Goal: Transaction & Acquisition: Purchase product/service

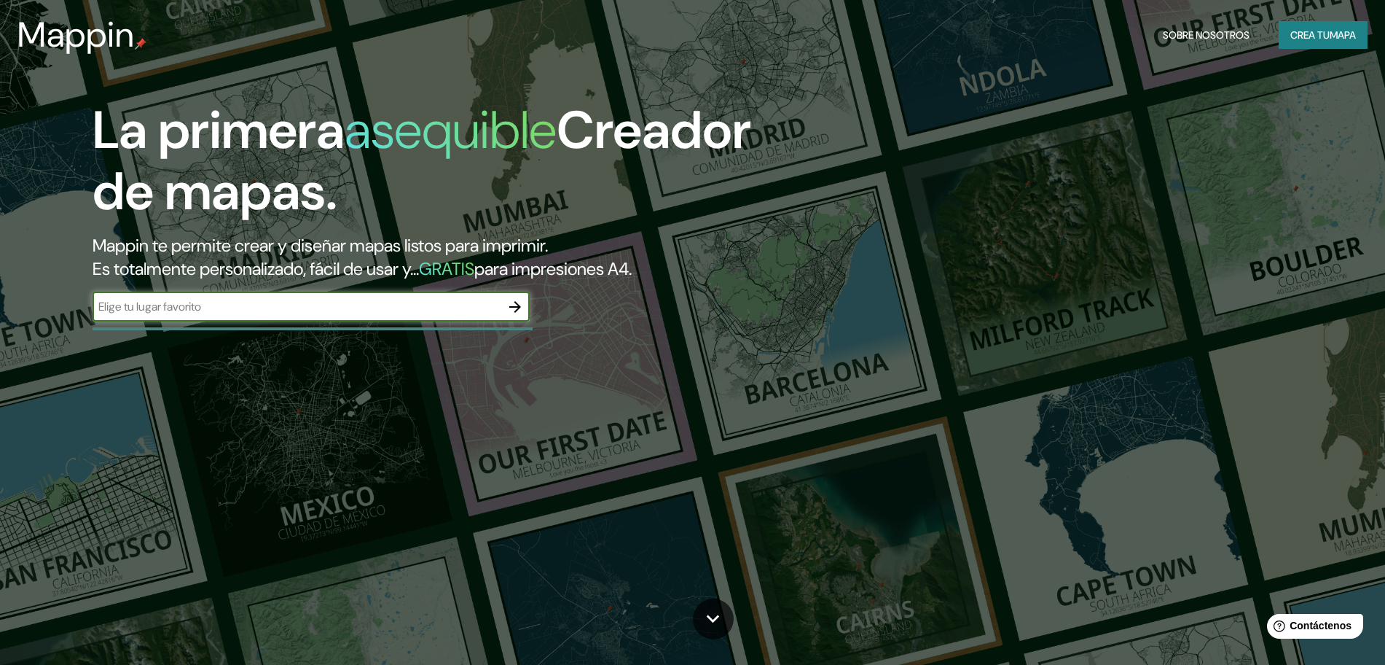
click at [520, 303] on icon "button" at bounding box center [514, 306] width 17 height 17
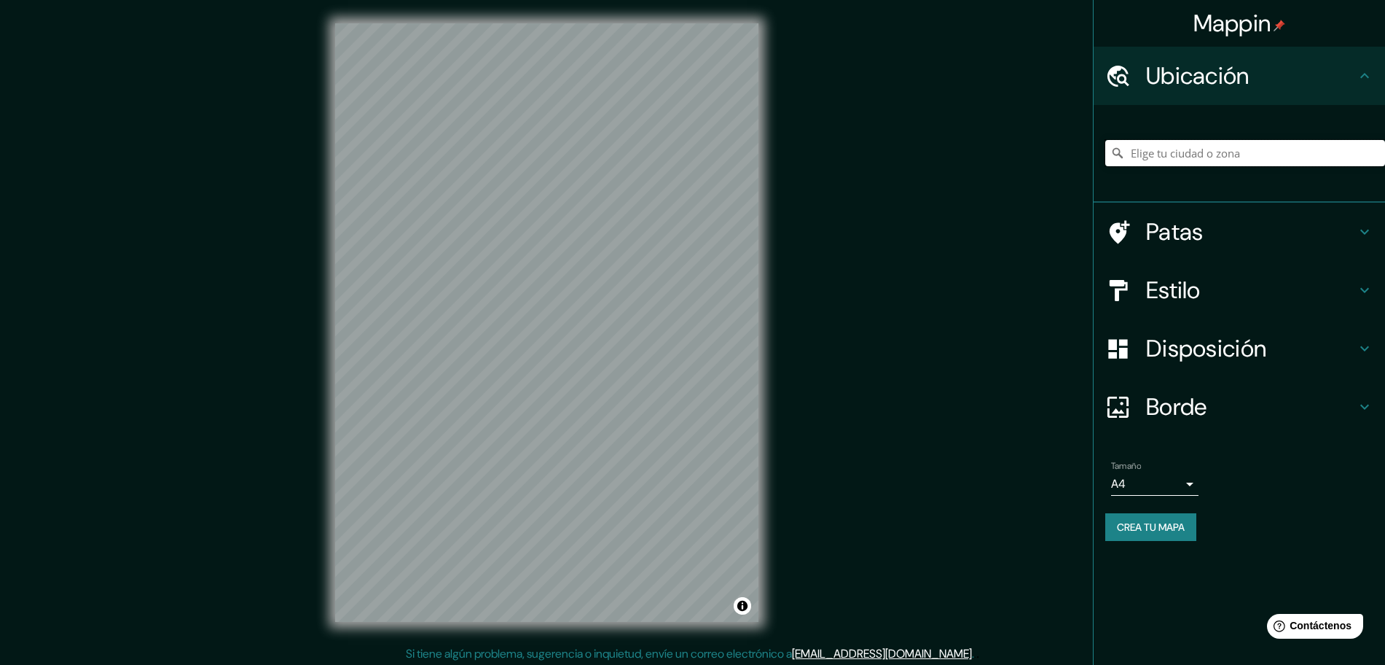
click at [1243, 157] on input "Elige tu ciudad o zona" at bounding box center [1246, 153] width 280 height 26
type input "[GEOGRAPHIC_DATA], [GEOGRAPHIC_DATA], [GEOGRAPHIC_DATA]"
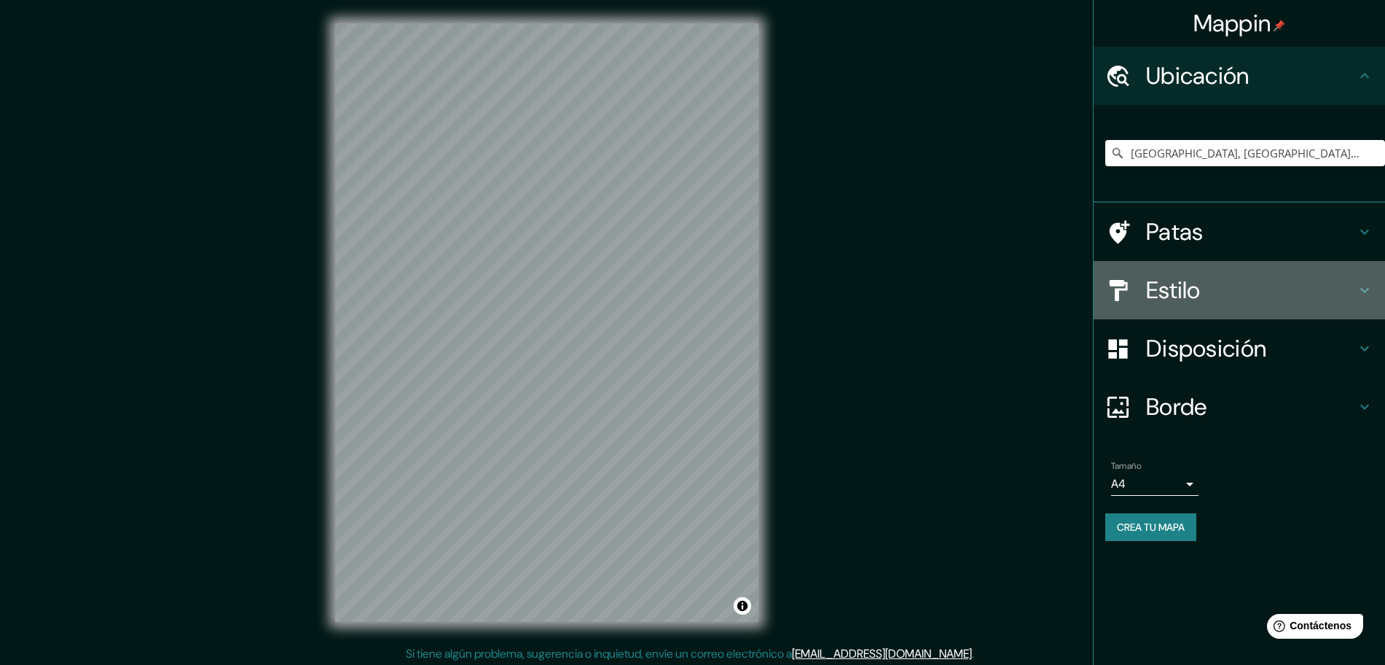
click at [1206, 294] on h4 "Estilo" at bounding box center [1251, 289] width 210 height 29
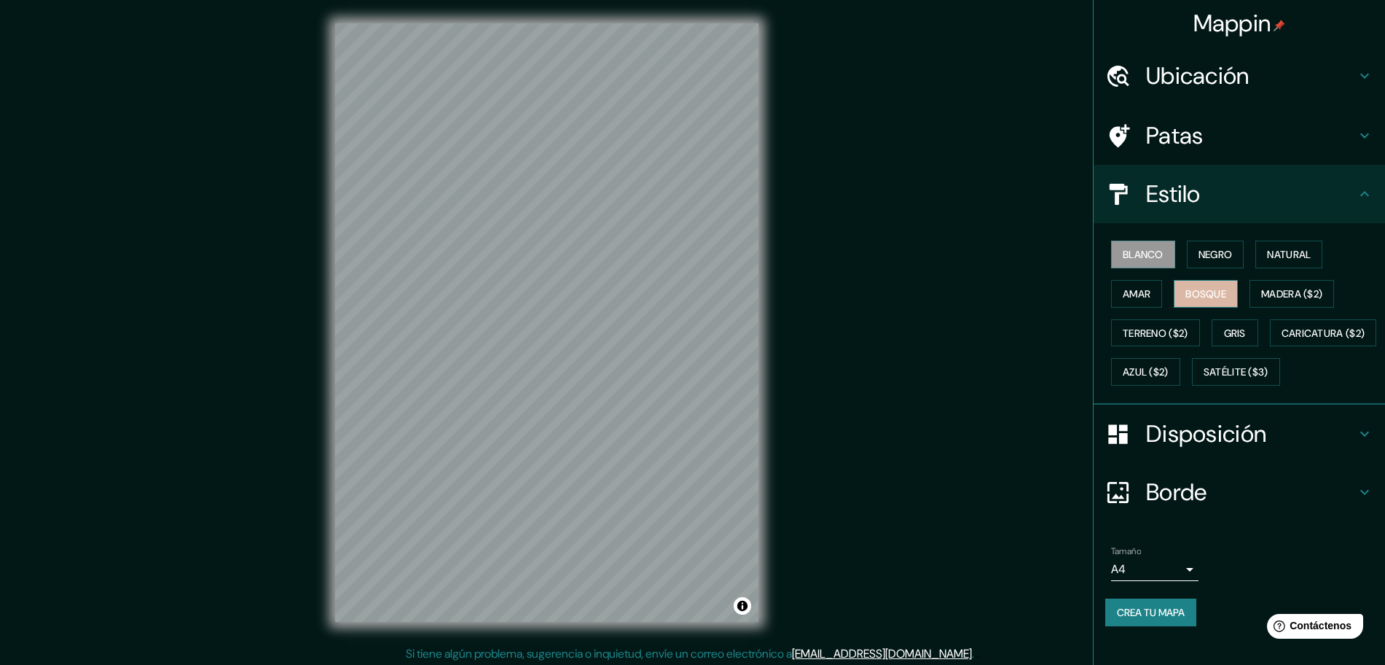
click at [1202, 300] on font "Bosque" at bounding box center [1206, 293] width 41 height 19
click at [1146, 299] on button "Amar" at bounding box center [1136, 294] width 51 height 28
click at [1142, 317] on div "Blanco Negro Natural Amar Bosque Madera ($2) Terreno ($2) Gris Caricatura ($2) …" at bounding box center [1246, 313] width 280 height 157
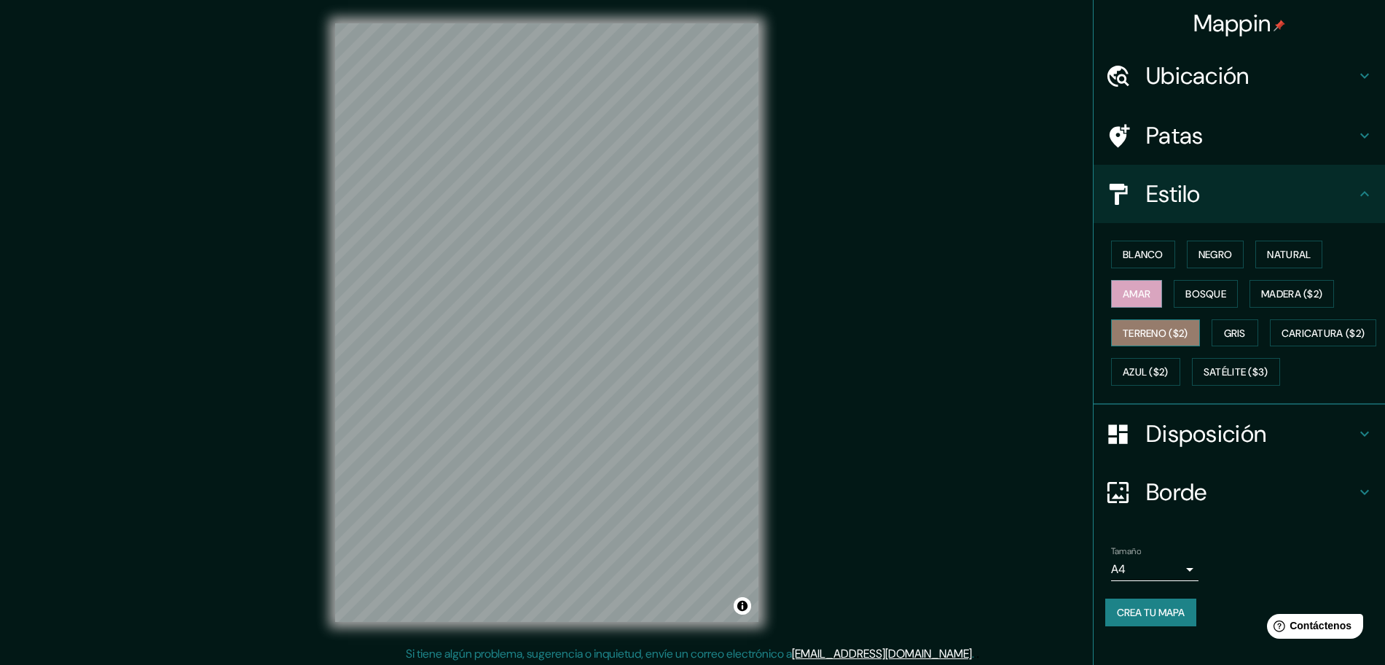
click at [1146, 335] on font "Terreno ($2)" at bounding box center [1156, 332] width 66 height 13
click at [1282, 340] on font "Caricatura ($2)" at bounding box center [1324, 332] width 84 height 13
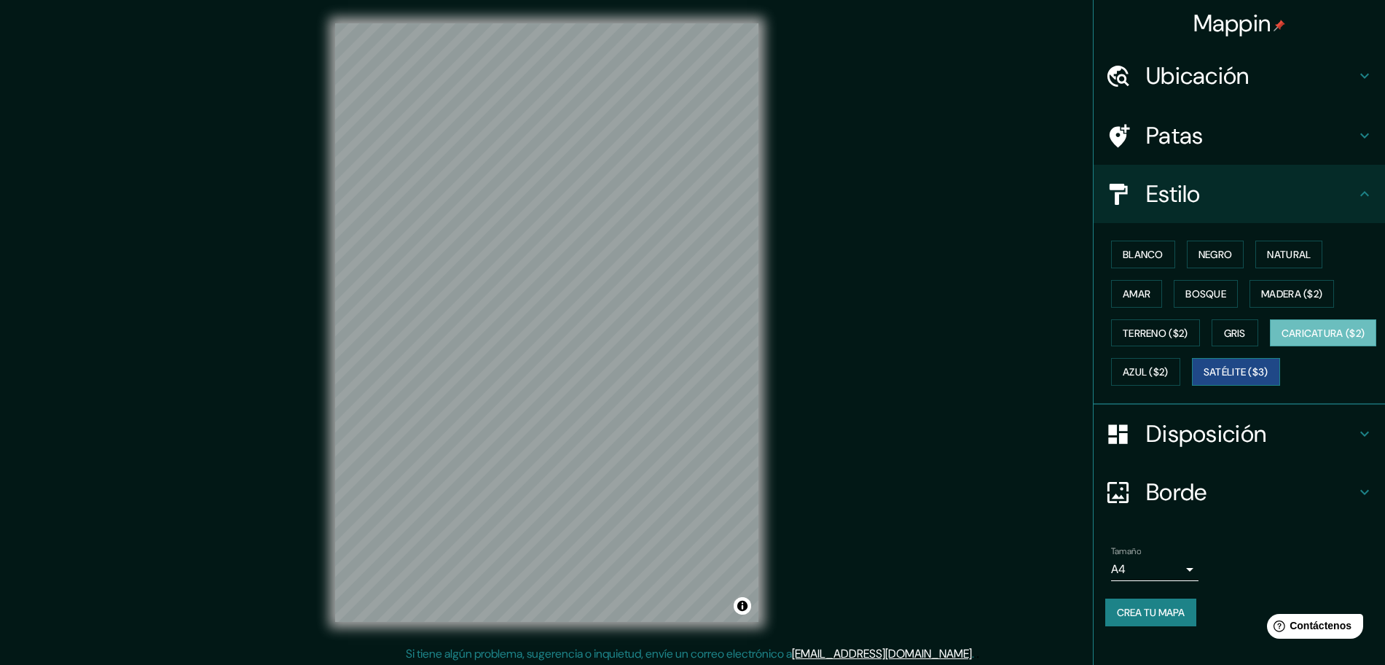
click at [1204, 379] on font "Satélite ($3)" at bounding box center [1236, 372] width 65 height 13
click at [1230, 339] on font "Gris" at bounding box center [1235, 332] width 22 height 13
click at [1204, 379] on font "Satélite ($3)" at bounding box center [1236, 372] width 65 height 13
click at [1201, 303] on button "Bosque" at bounding box center [1206, 294] width 64 height 28
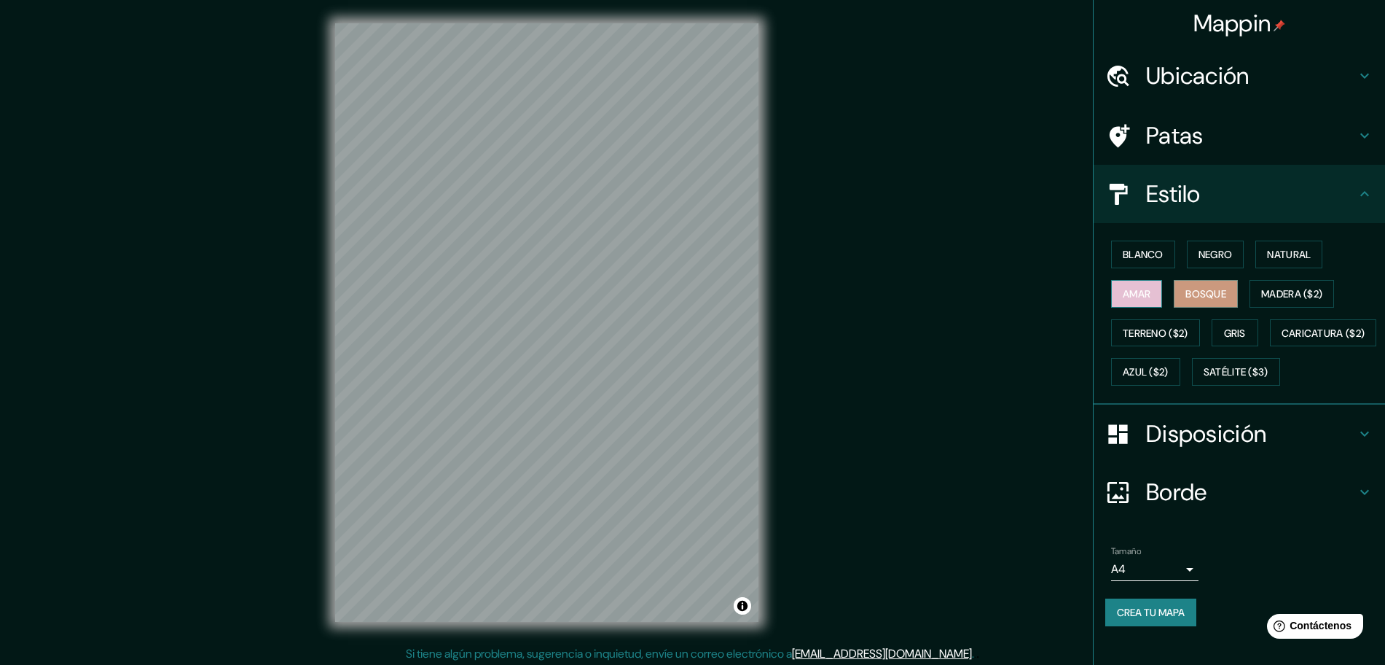
click at [1123, 298] on font "Amar" at bounding box center [1137, 293] width 28 height 13
click at [1286, 288] on font "Madera ($2)" at bounding box center [1291, 293] width 61 height 13
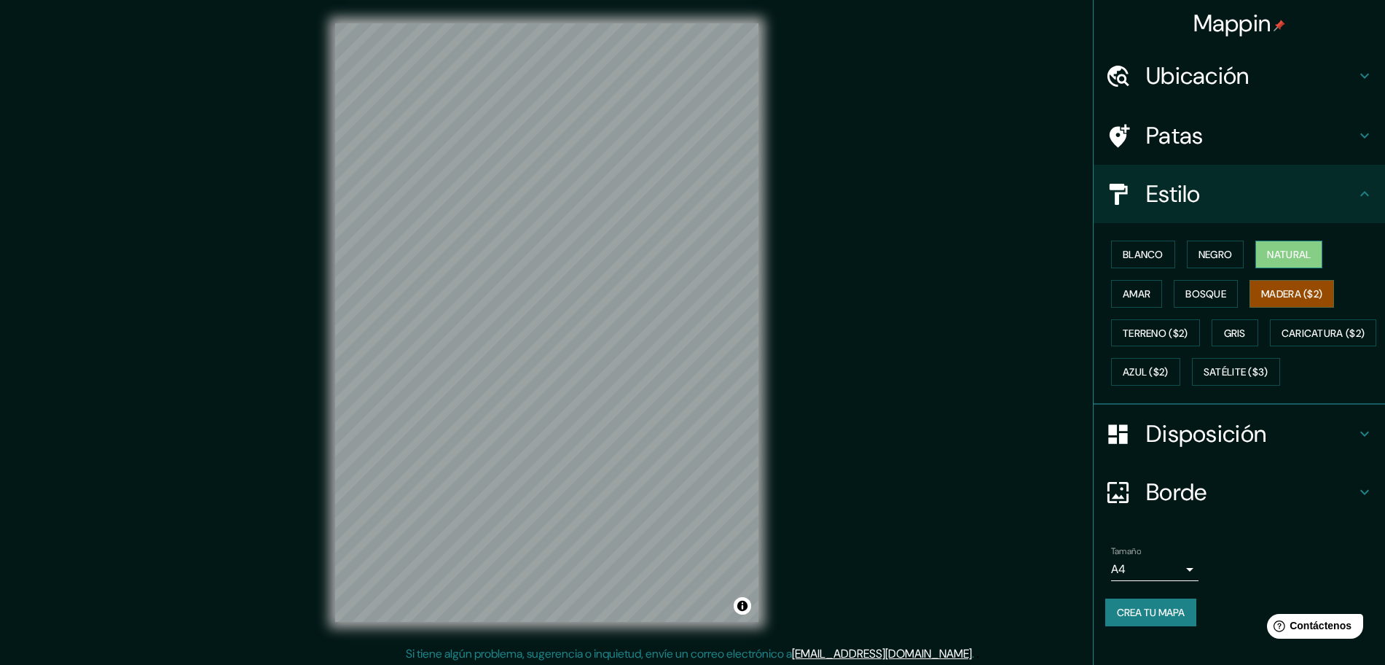
click at [1279, 267] on button "Natural" at bounding box center [1289, 254] width 67 height 28
click at [1199, 257] on font "Negro" at bounding box center [1216, 254] width 34 height 13
